Goal: Transaction & Acquisition: Purchase product/service

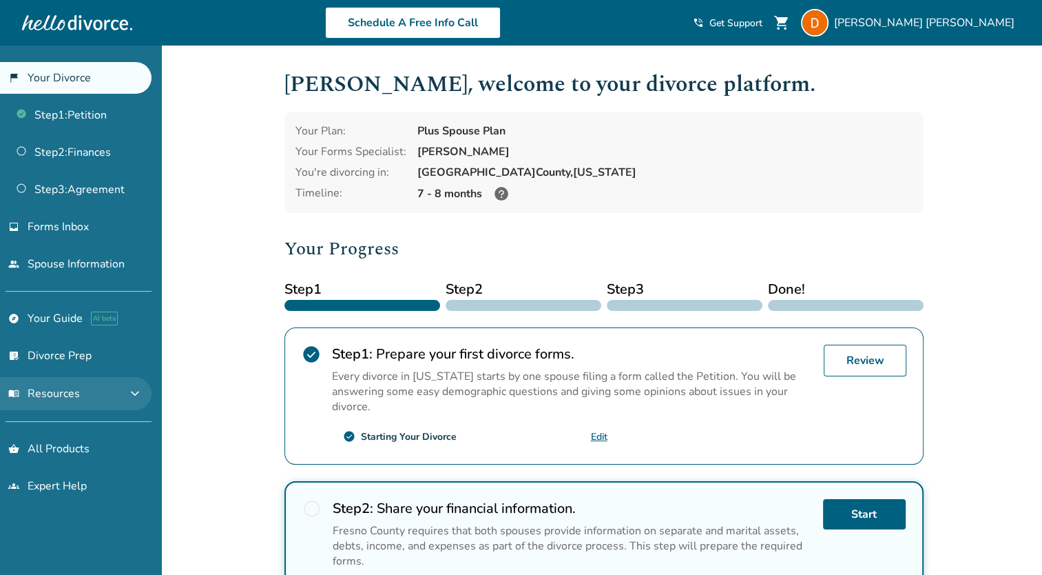
click at [137, 397] on span "expand_more" at bounding box center [135, 393] width 17 height 17
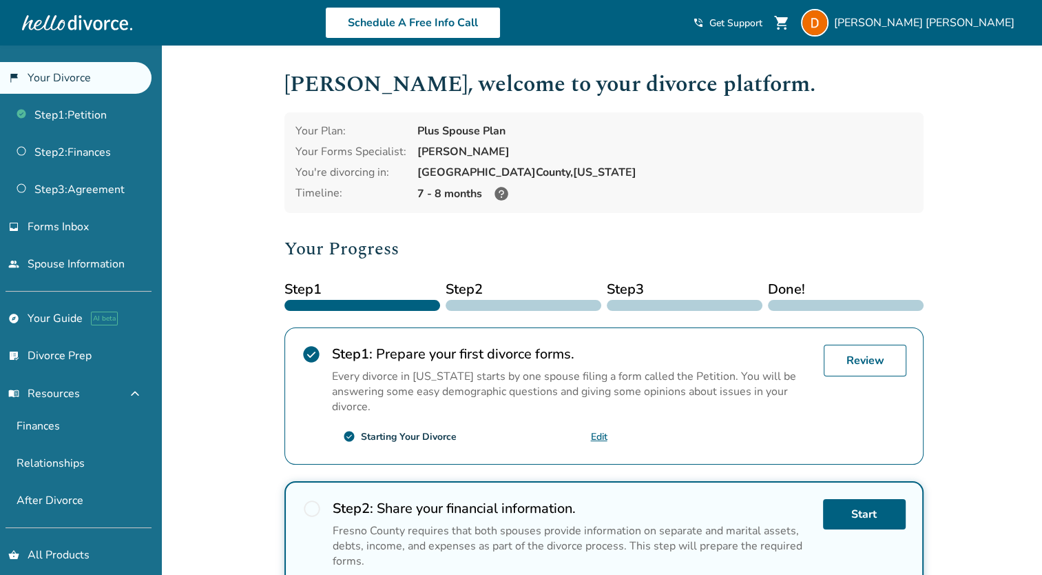
scroll to position [45, 0]
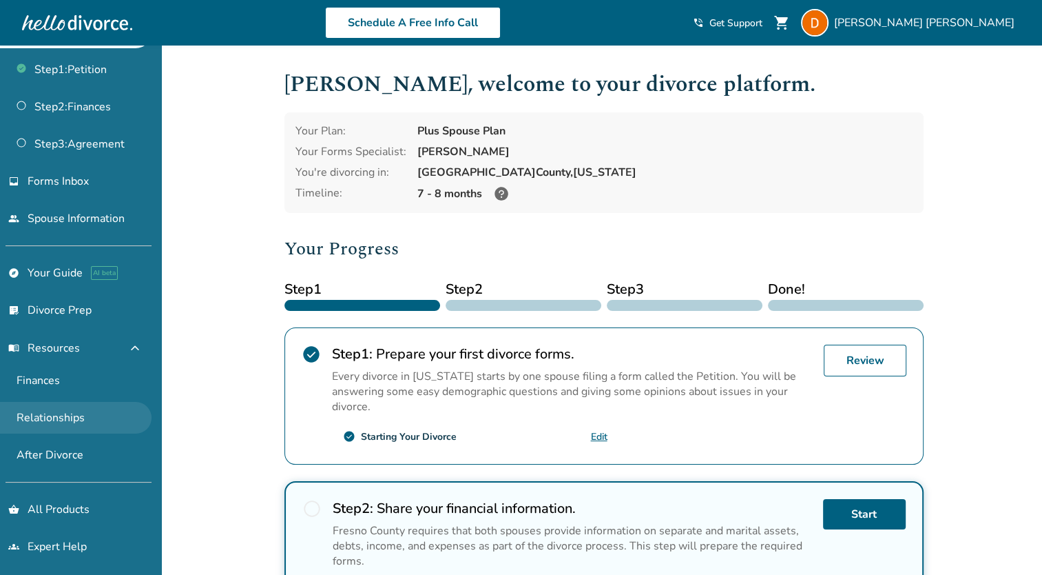
click at [92, 420] on link "Relationships" at bounding box center [76, 418] width 152 height 32
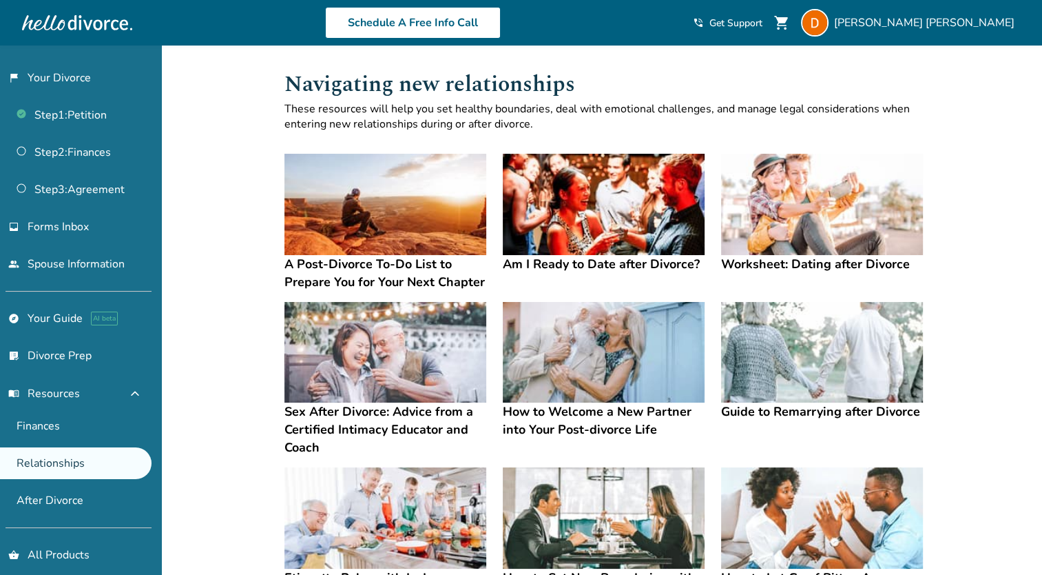
scroll to position [45, 0]
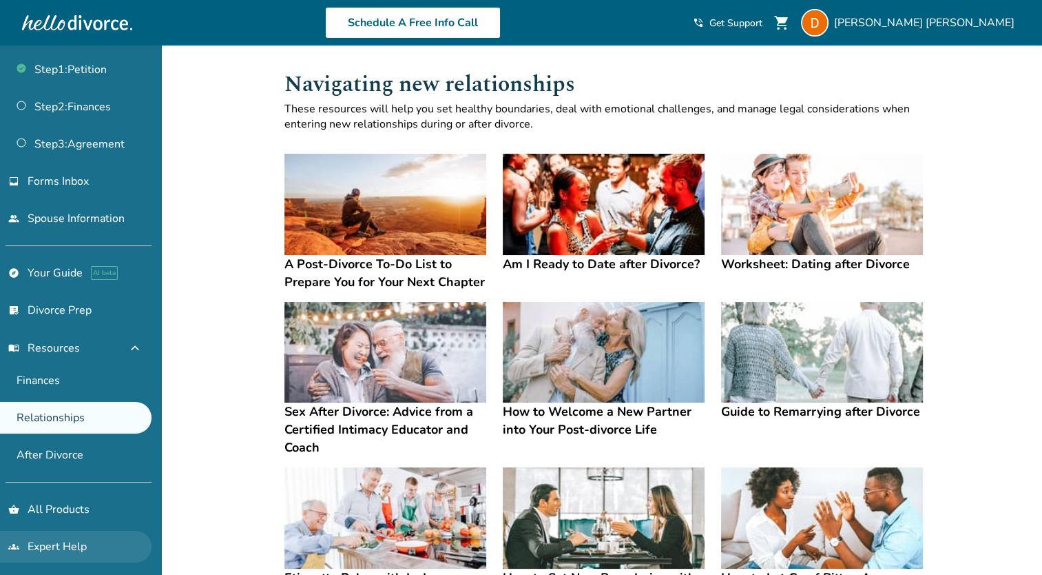
click at [58, 535] on link "groups Expert Help" at bounding box center [76, 546] width 152 height 32
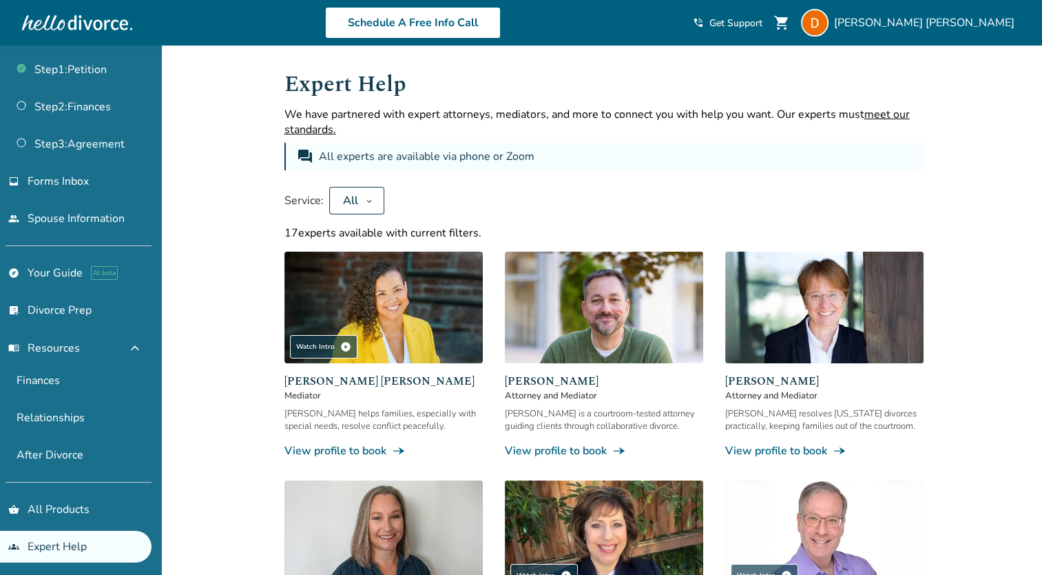
click at [570, 349] on img at bounding box center [604, 307] width 198 height 112
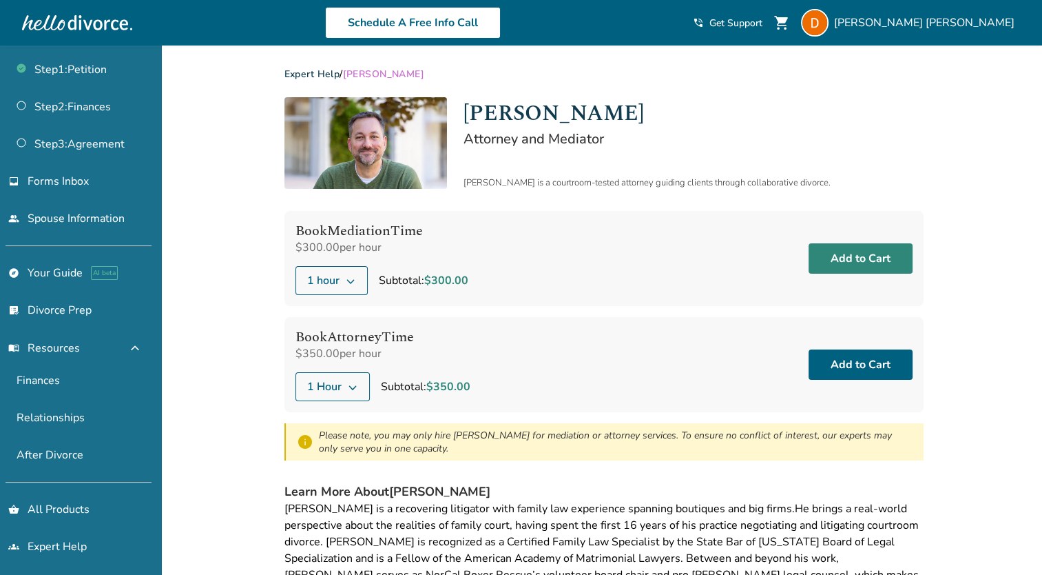
click at [831, 253] on button "Add to Cart" at bounding box center [861, 258] width 104 height 30
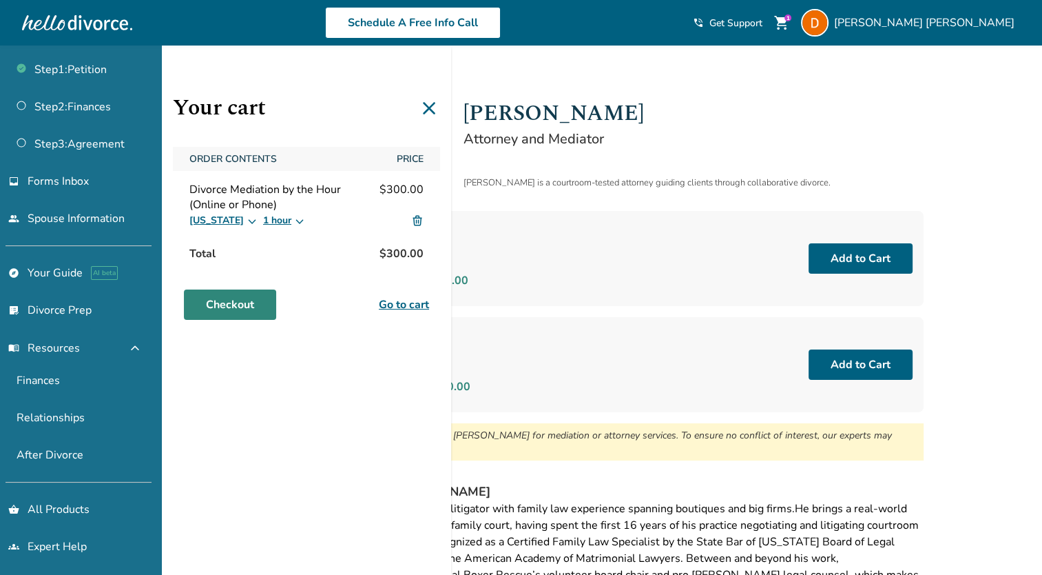
click at [238, 302] on link "Checkout" at bounding box center [230, 304] width 92 height 30
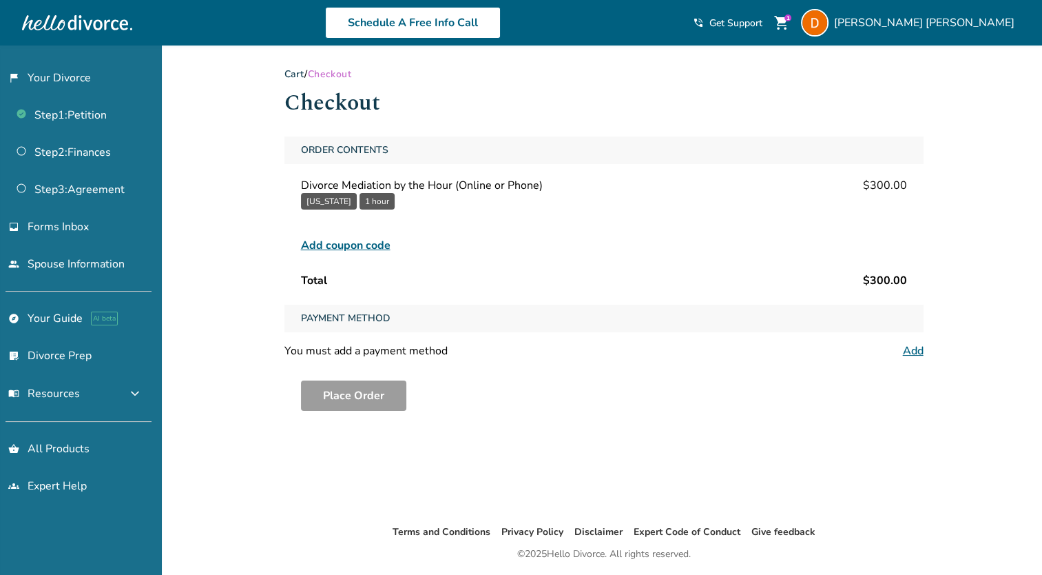
click at [908, 351] on link "Add" at bounding box center [913, 350] width 21 height 15
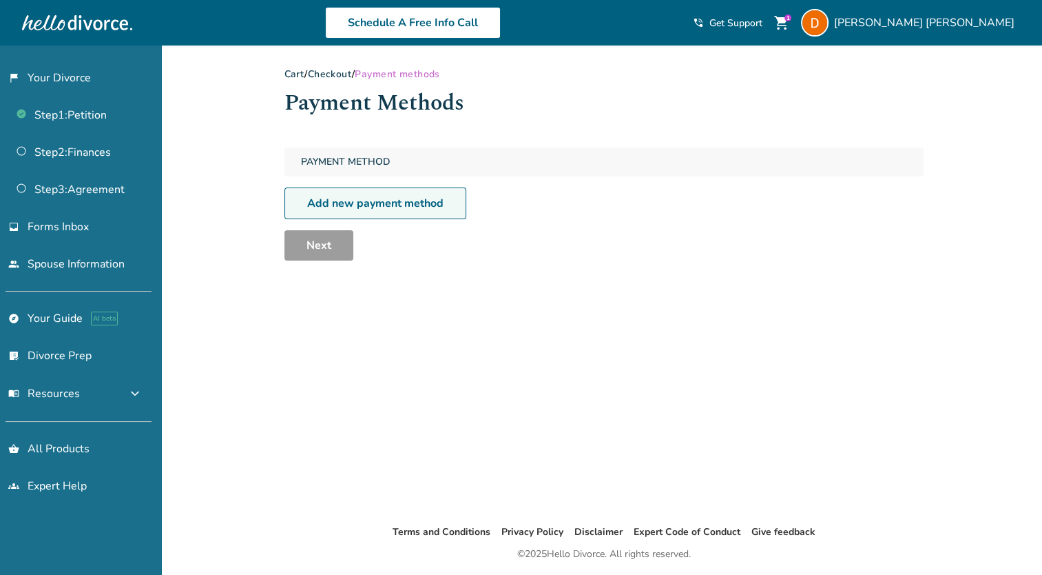
click at [405, 204] on link "Add new payment method" at bounding box center [376, 203] width 182 height 32
select select "**"
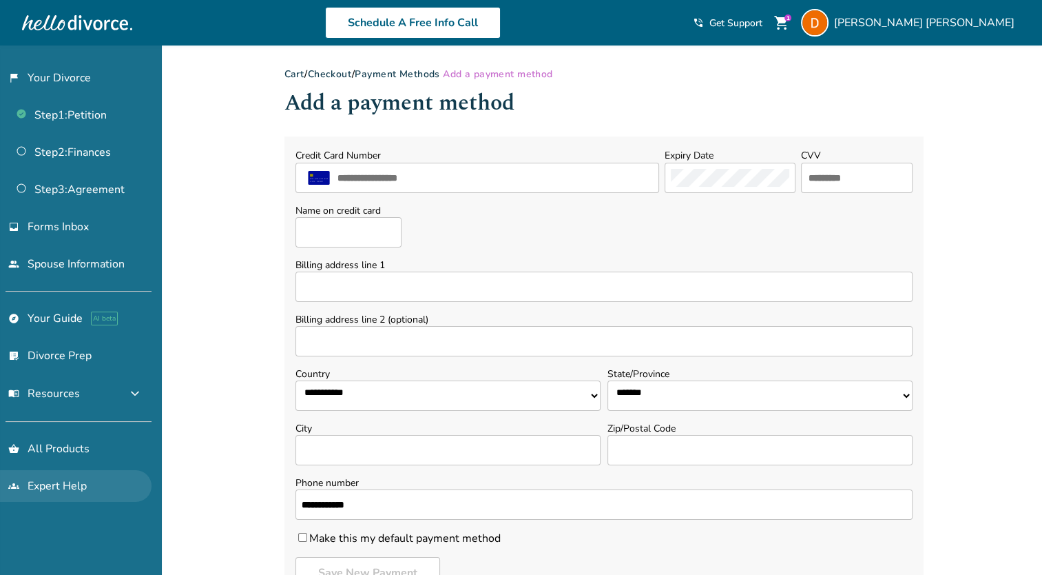
click at [64, 477] on link "groups Expert Help" at bounding box center [76, 486] width 152 height 32
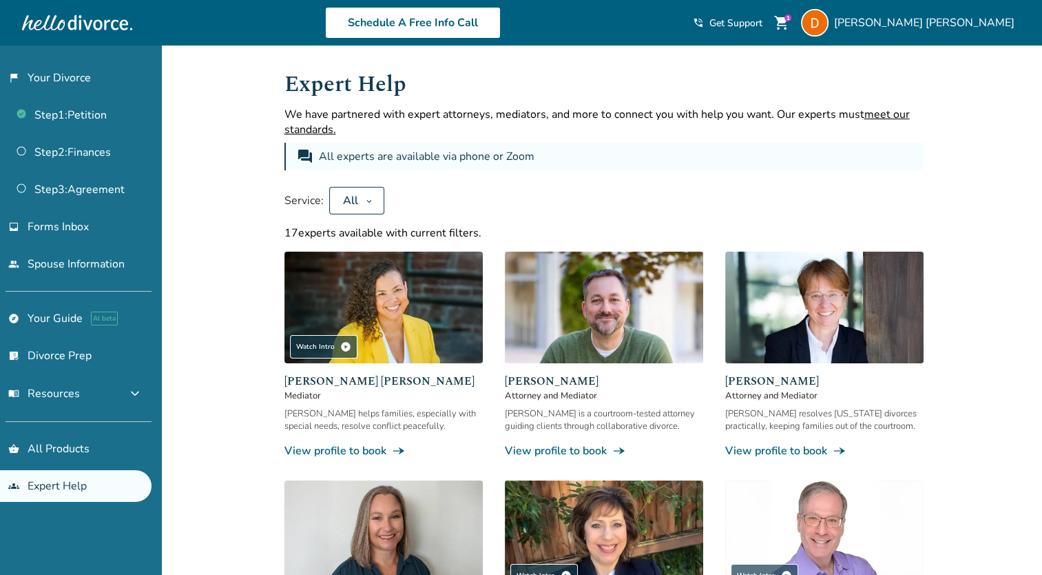
click at [763, 19] on span "Get Support" at bounding box center [736, 23] width 53 height 13
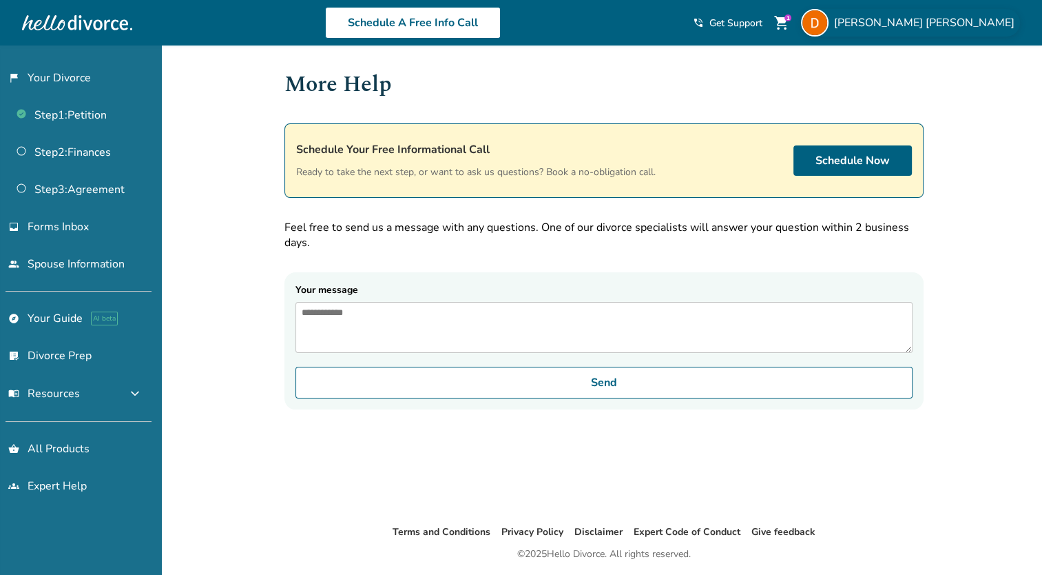
click at [969, 17] on span "[PERSON_NAME]" at bounding box center [927, 22] width 186 height 15
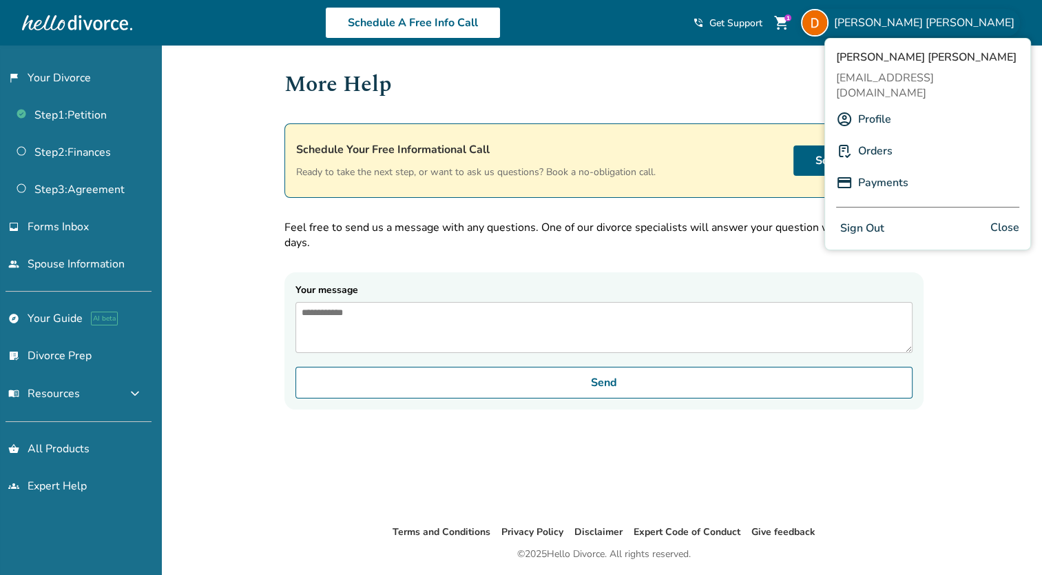
click at [967, 21] on span "[PERSON_NAME]" at bounding box center [927, 22] width 186 height 15
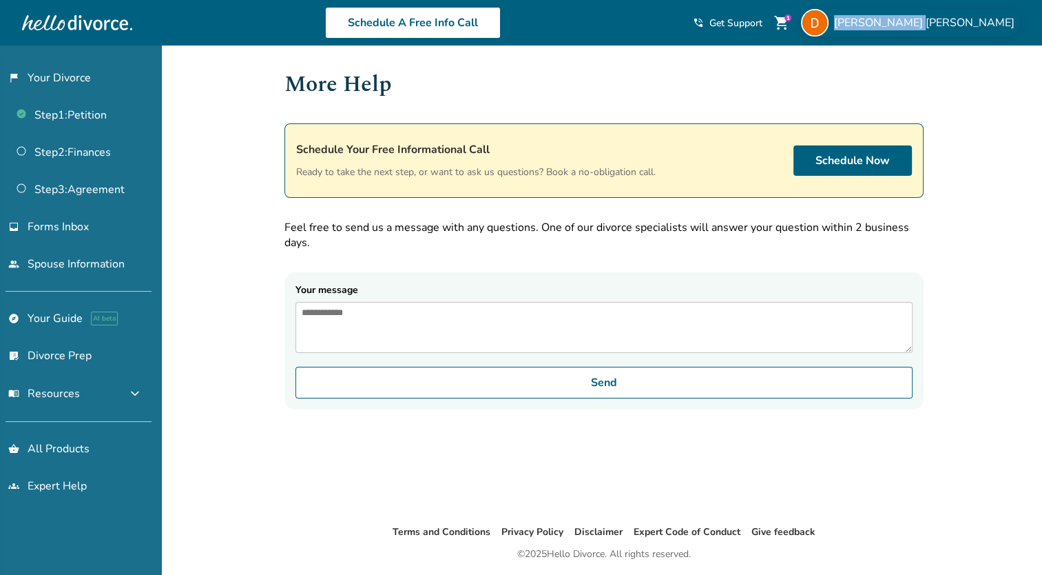
click at [969, 17] on span "[PERSON_NAME]" at bounding box center [927, 22] width 186 height 15
click at [829, 18] on img at bounding box center [815, 23] width 28 height 28
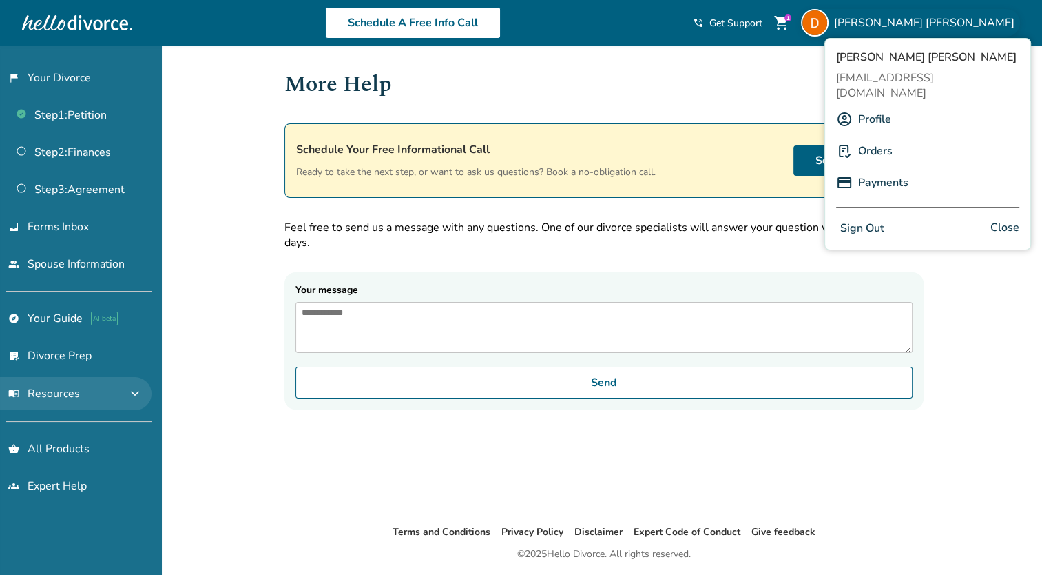
click at [133, 393] on span "expand_more" at bounding box center [135, 393] width 17 height 17
